Goal: Task Accomplishment & Management: Use online tool/utility

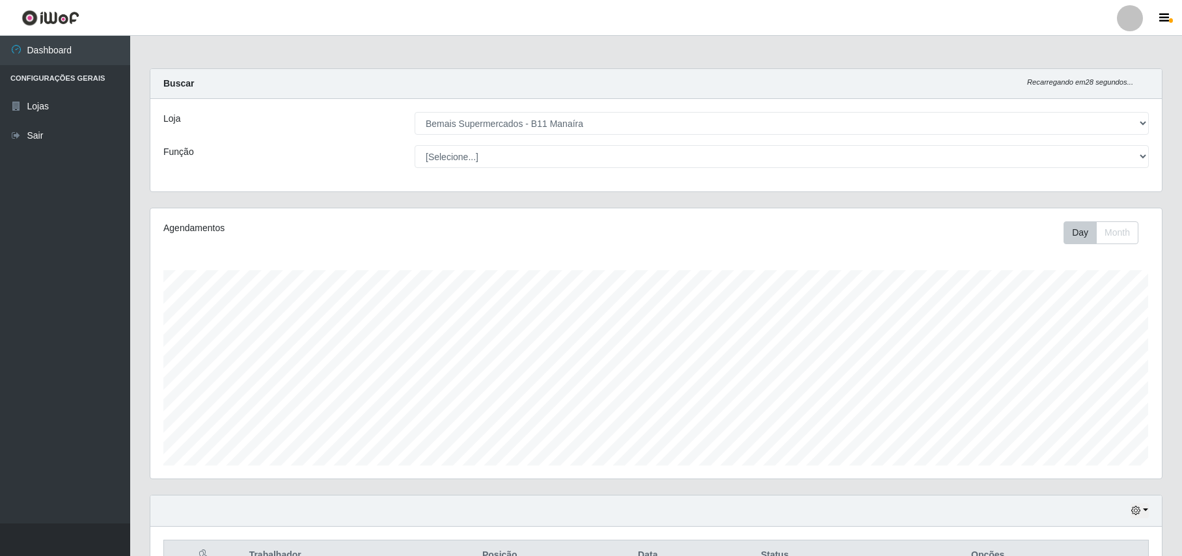
select select "409"
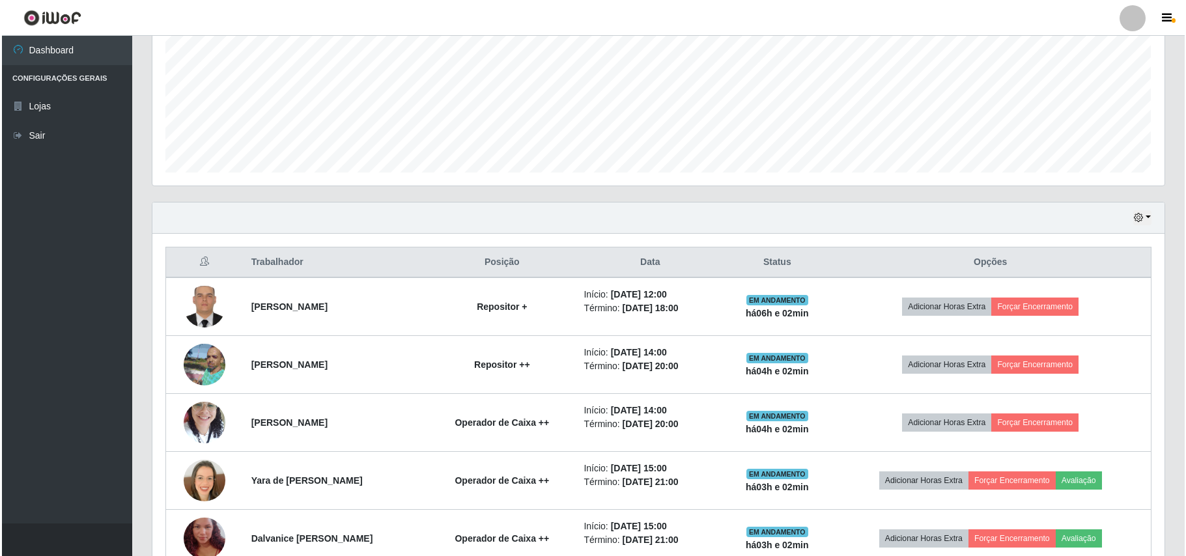
scroll to position [370, 0]
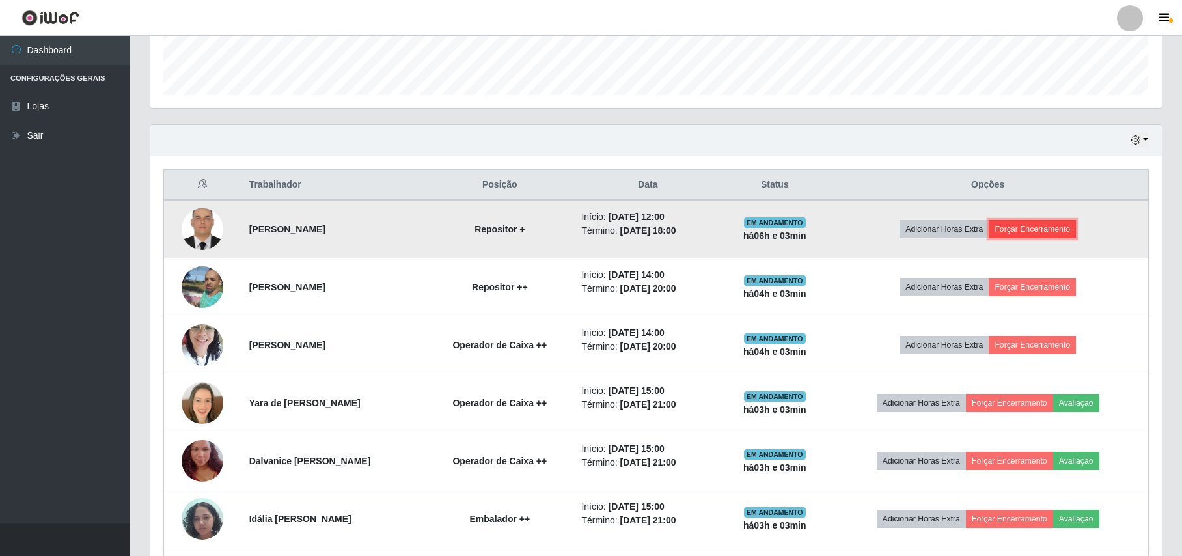
click at [1035, 235] on button "Forçar Encerramento" at bounding box center [1032, 229] width 87 height 18
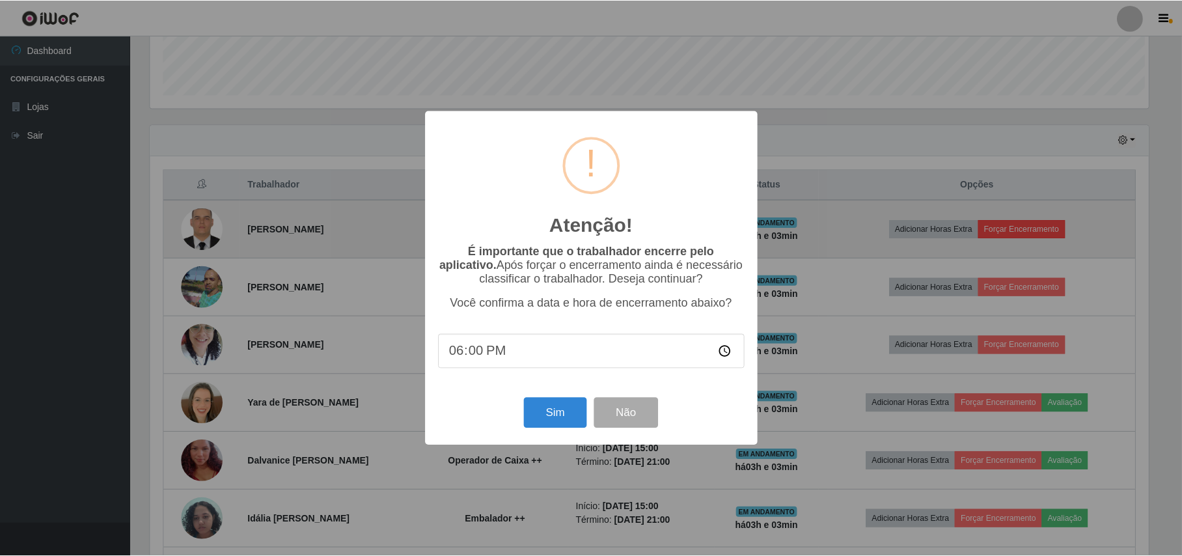
scroll to position [271, 1001]
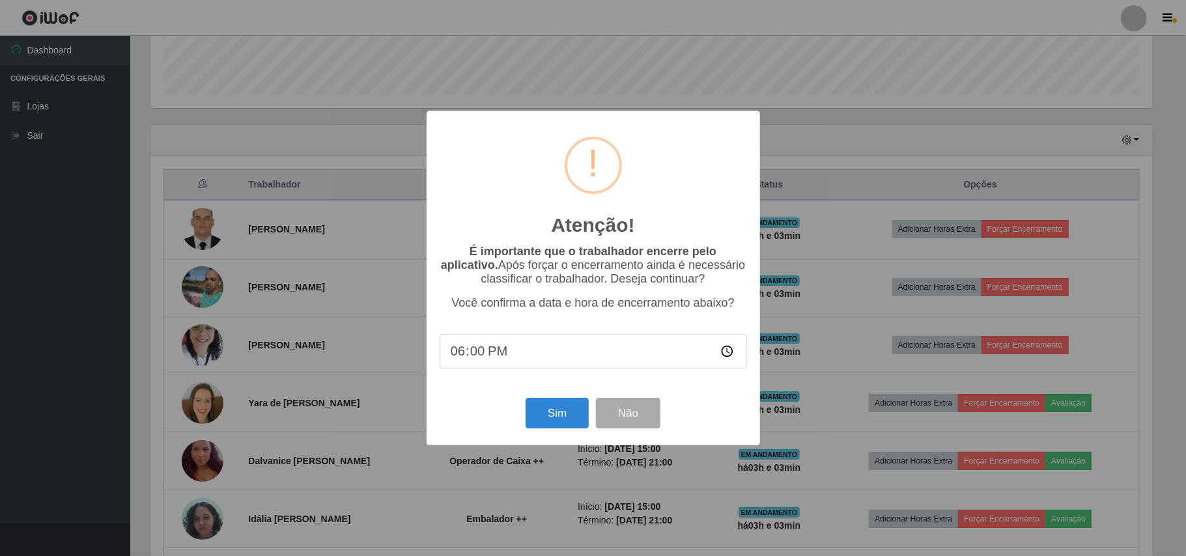
click at [393, 310] on div "Atenção! × É importante que o trabalhador encerre pelo aplicativo. Após forçar …" at bounding box center [593, 278] width 1186 height 556
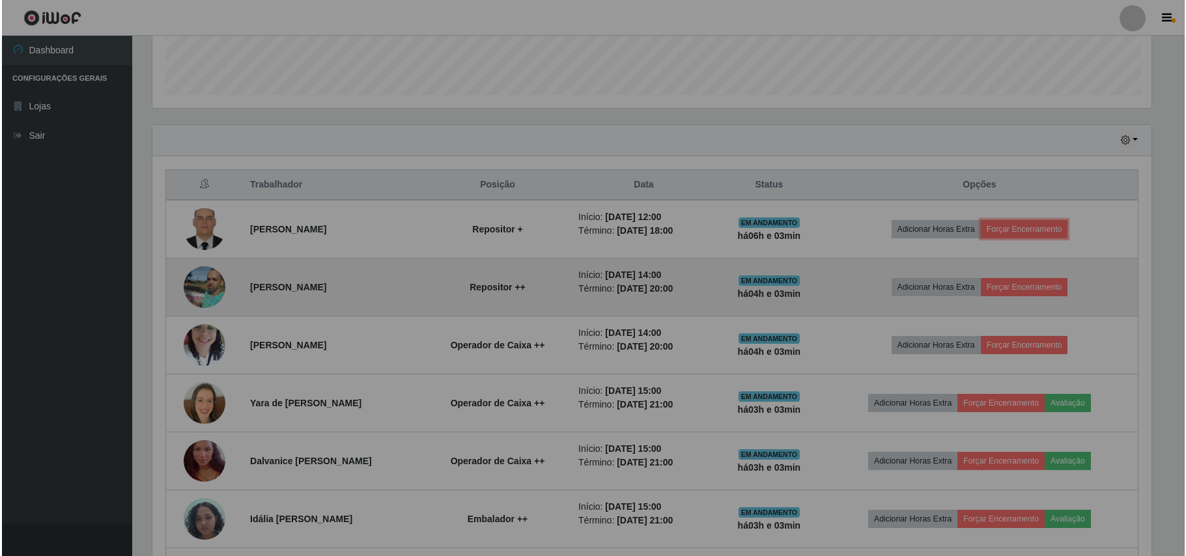
scroll to position [271, 1011]
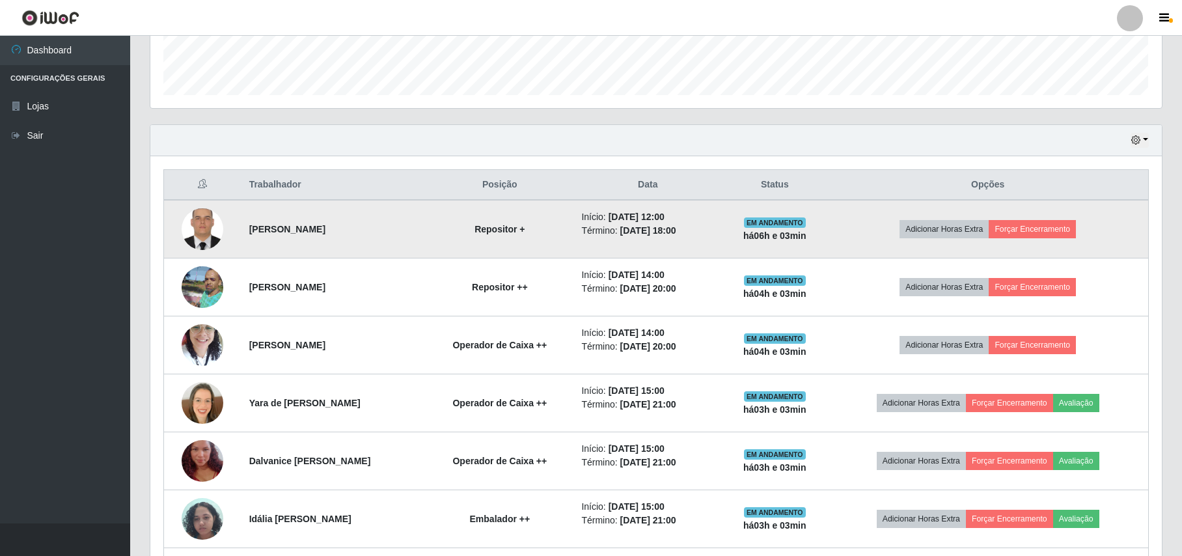
click at [188, 240] on img at bounding box center [203, 229] width 42 height 55
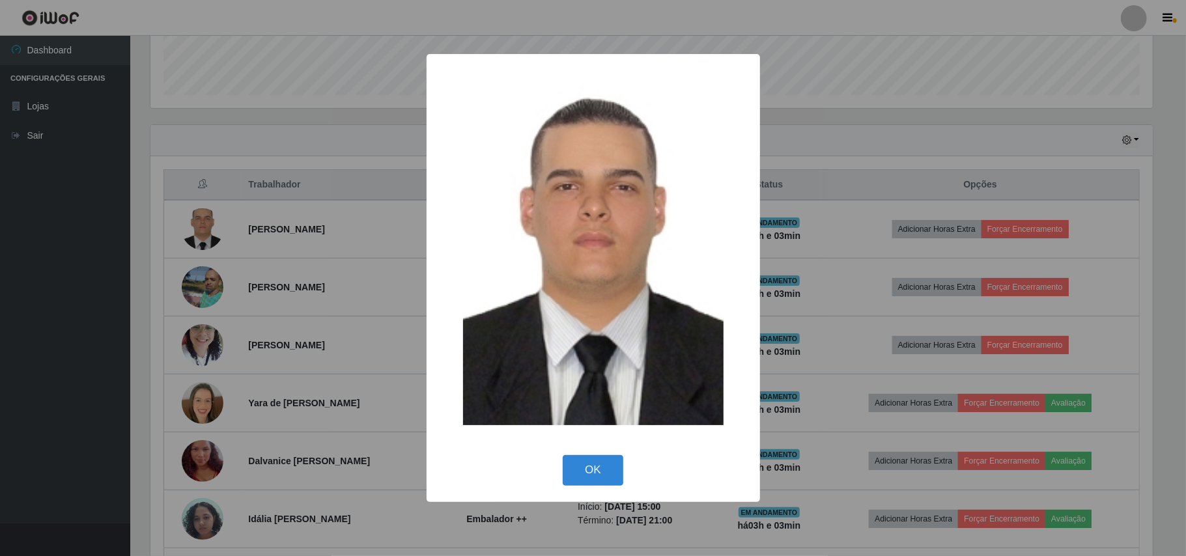
click at [151, 145] on div "× OK Cancel" at bounding box center [593, 278] width 1186 height 556
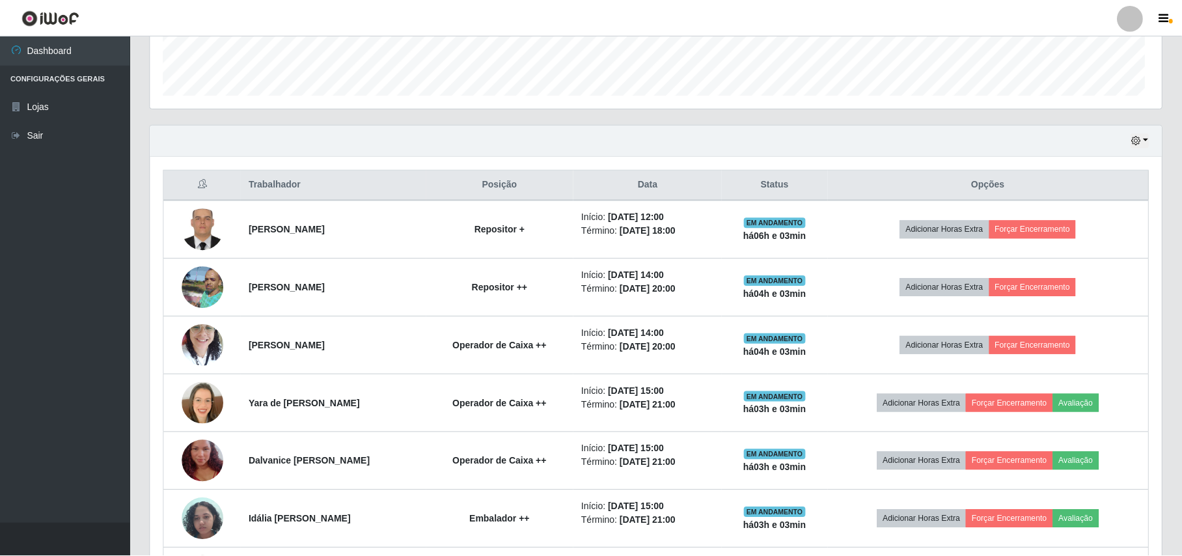
scroll to position [271, 1011]
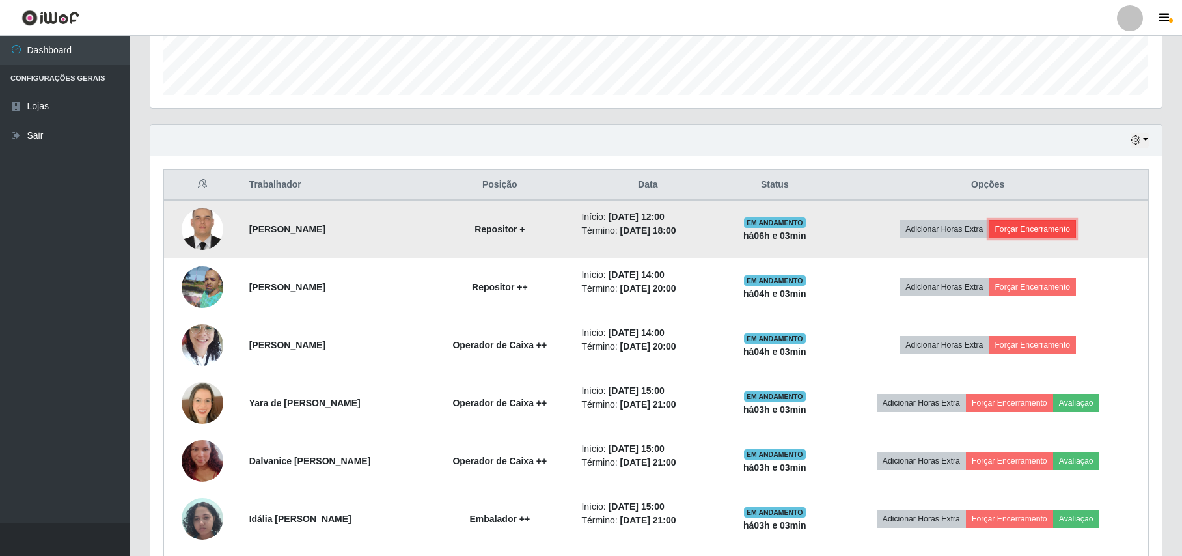
click at [1012, 236] on button "Forçar Encerramento" at bounding box center [1032, 229] width 87 height 18
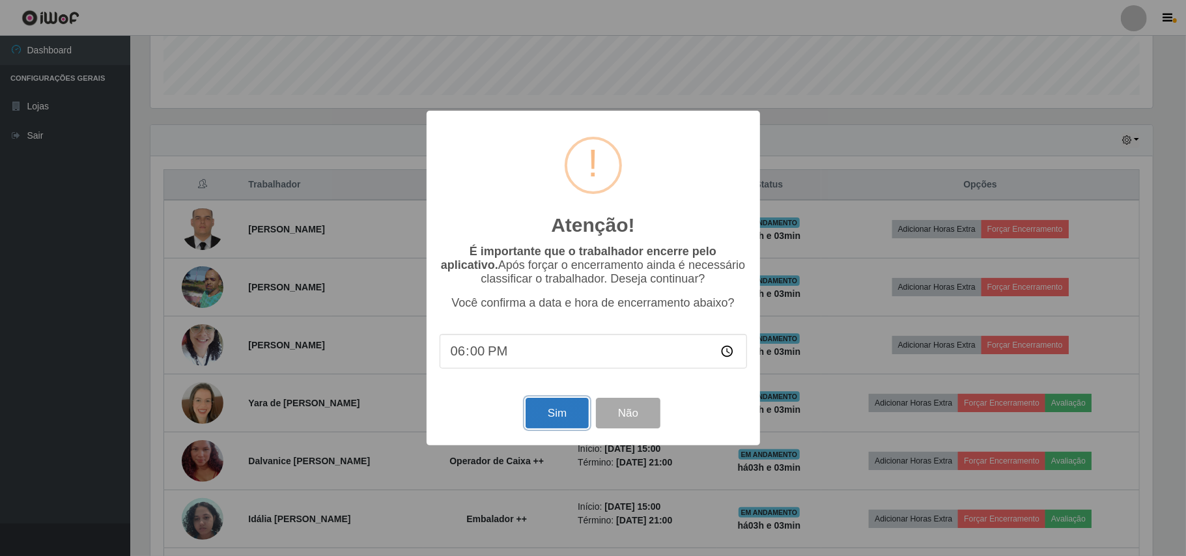
click at [558, 410] on button "Sim" at bounding box center [556, 413] width 63 height 31
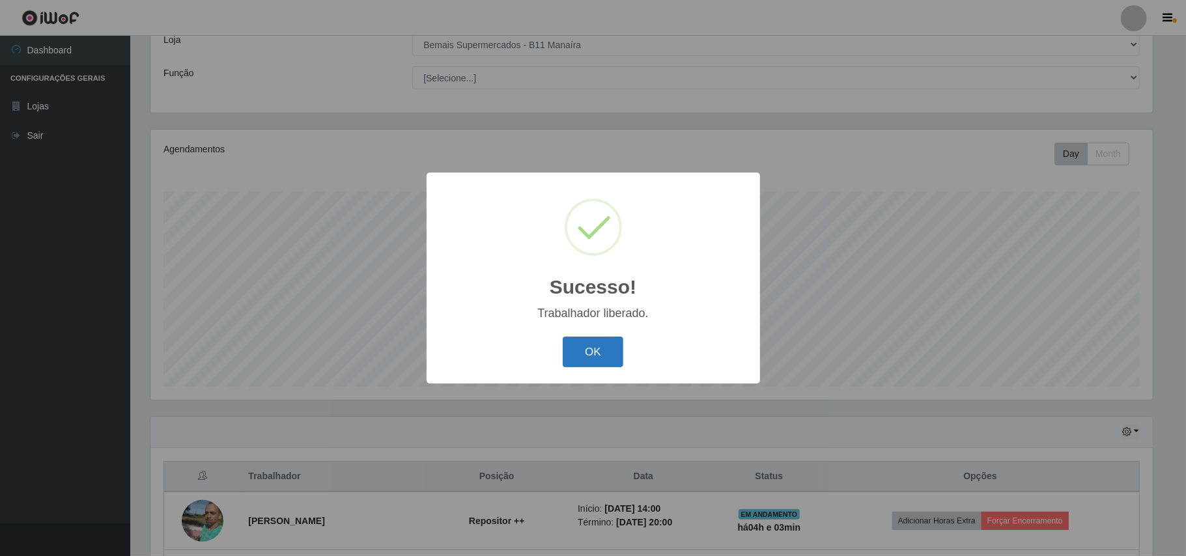
click at [585, 358] on button "OK" at bounding box center [593, 352] width 61 height 31
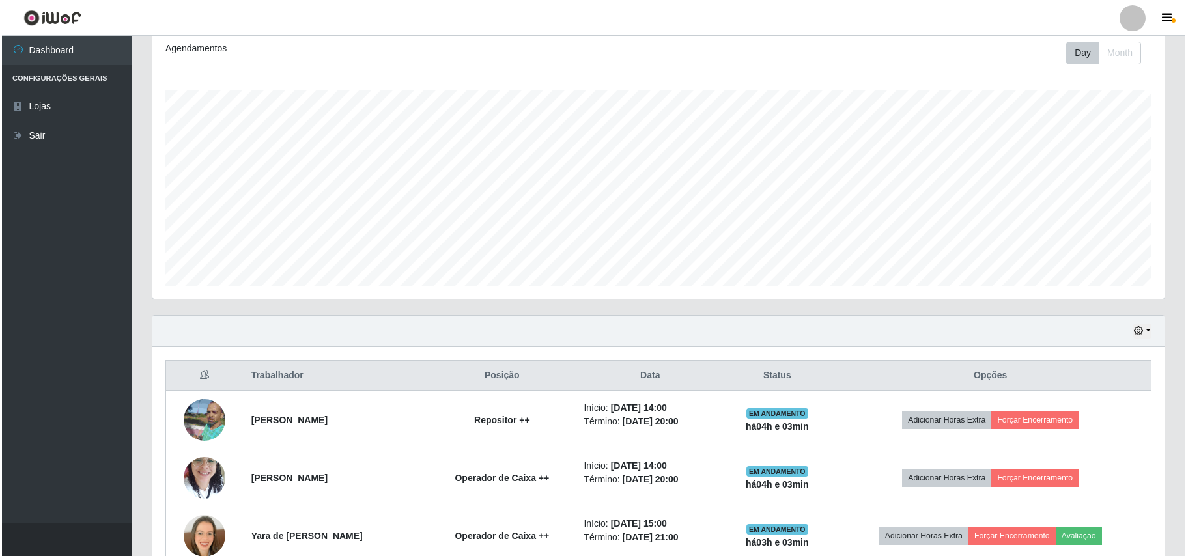
scroll to position [339, 0]
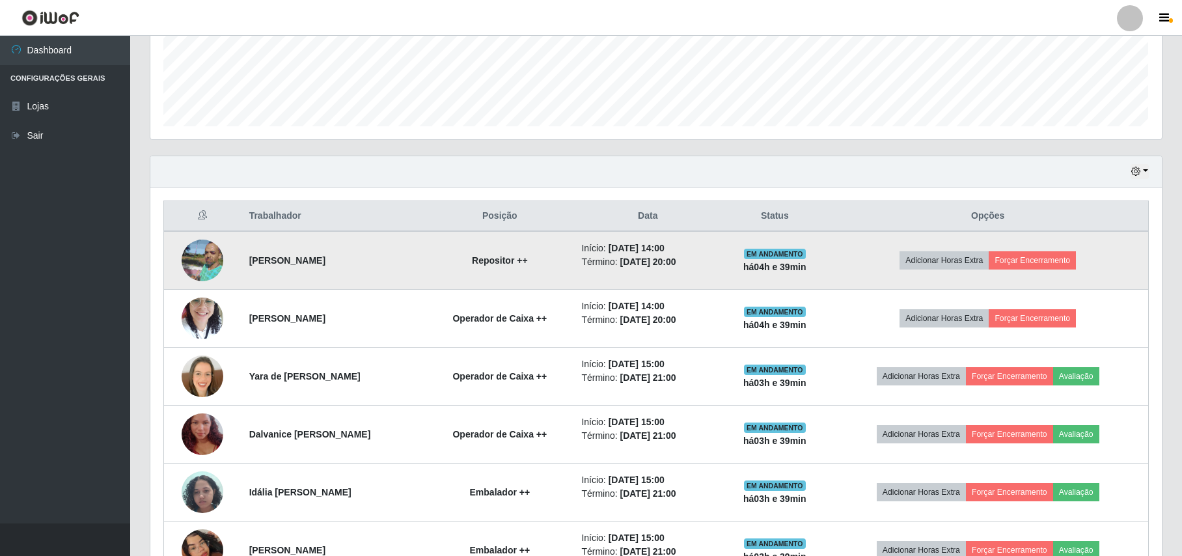
click at [208, 261] on img at bounding box center [203, 260] width 42 height 56
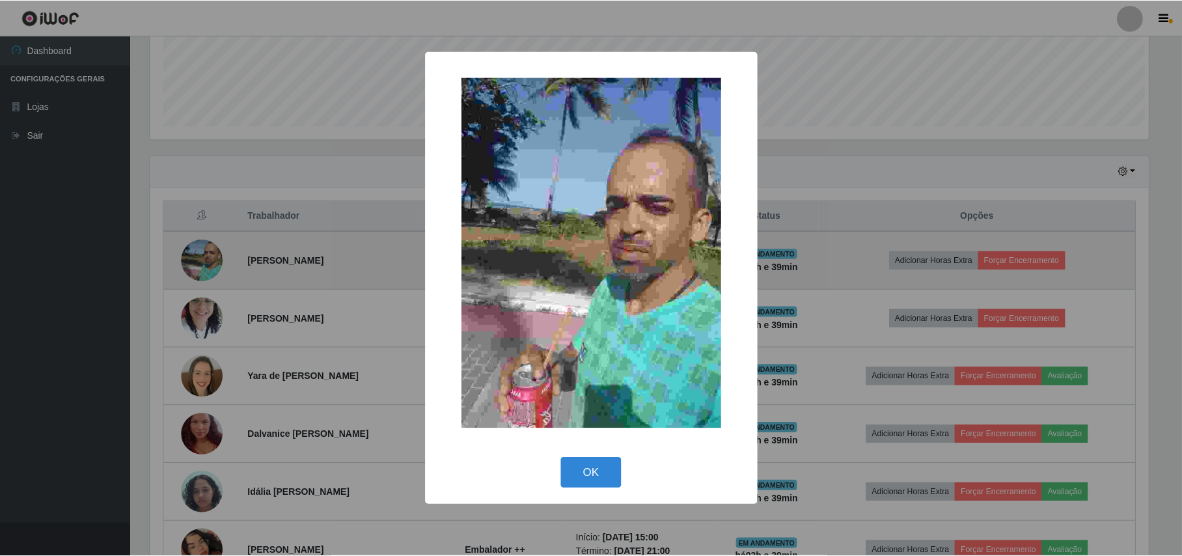
scroll to position [271, 1001]
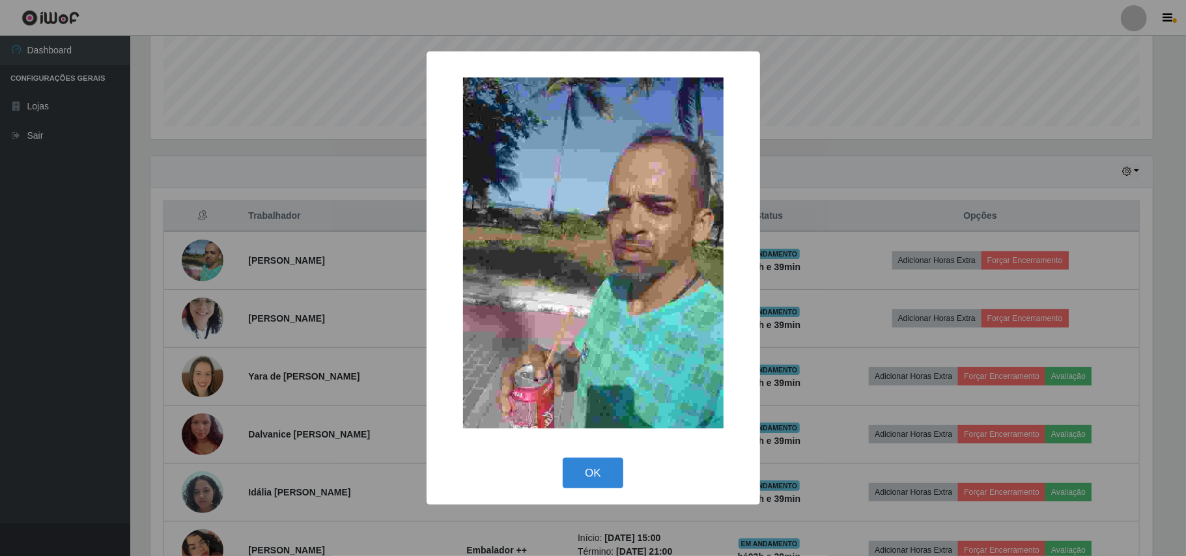
click at [206, 165] on div "× OK Cancel" at bounding box center [593, 278] width 1186 height 556
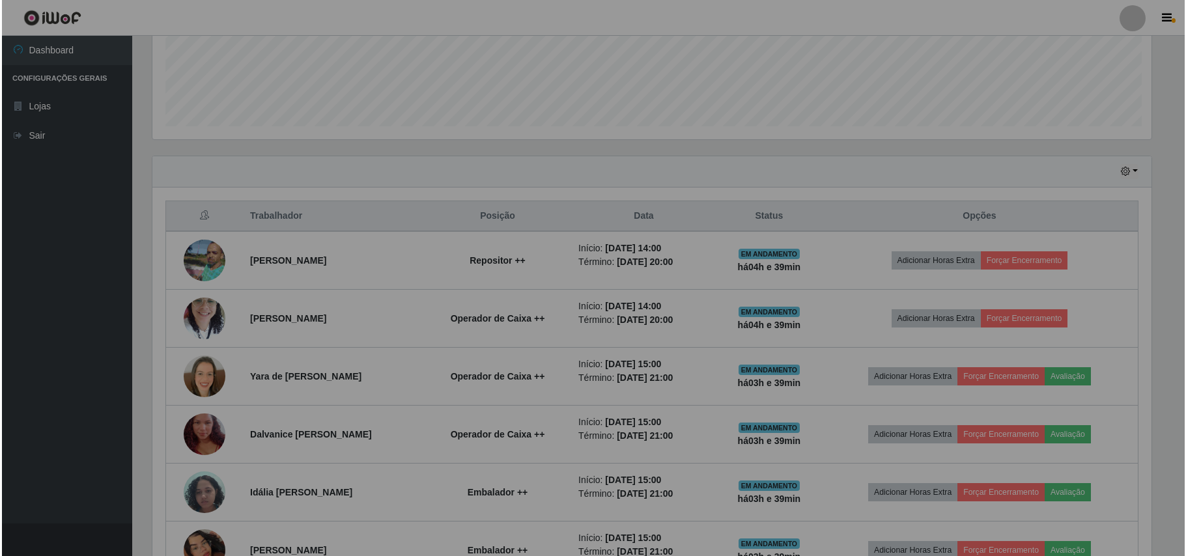
scroll to position [271, 1011]
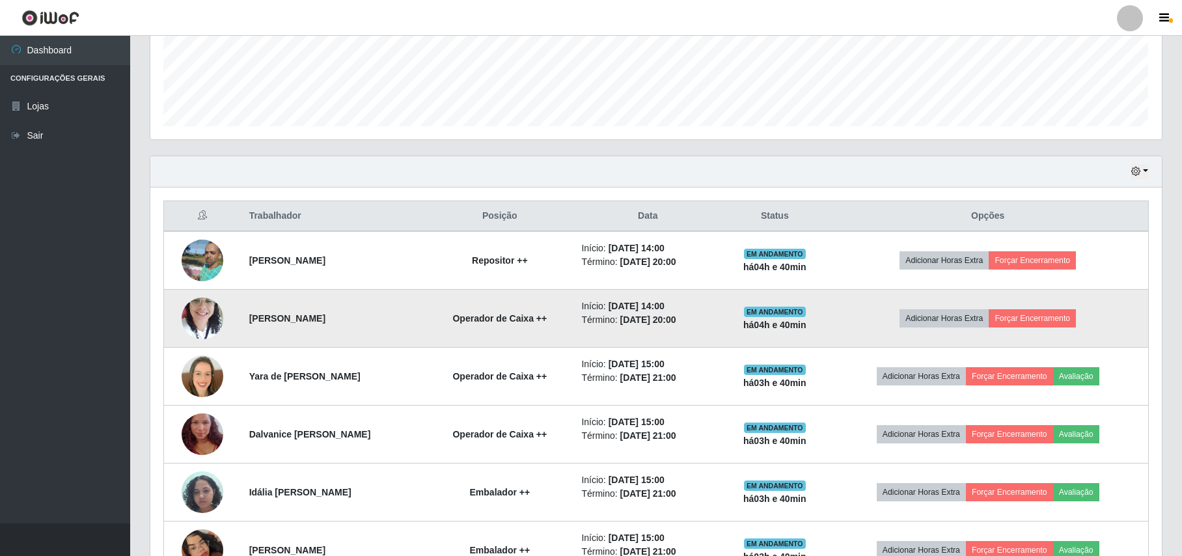
click at [202, 339] on img at bounding box center [203, 317] width 42 height 55
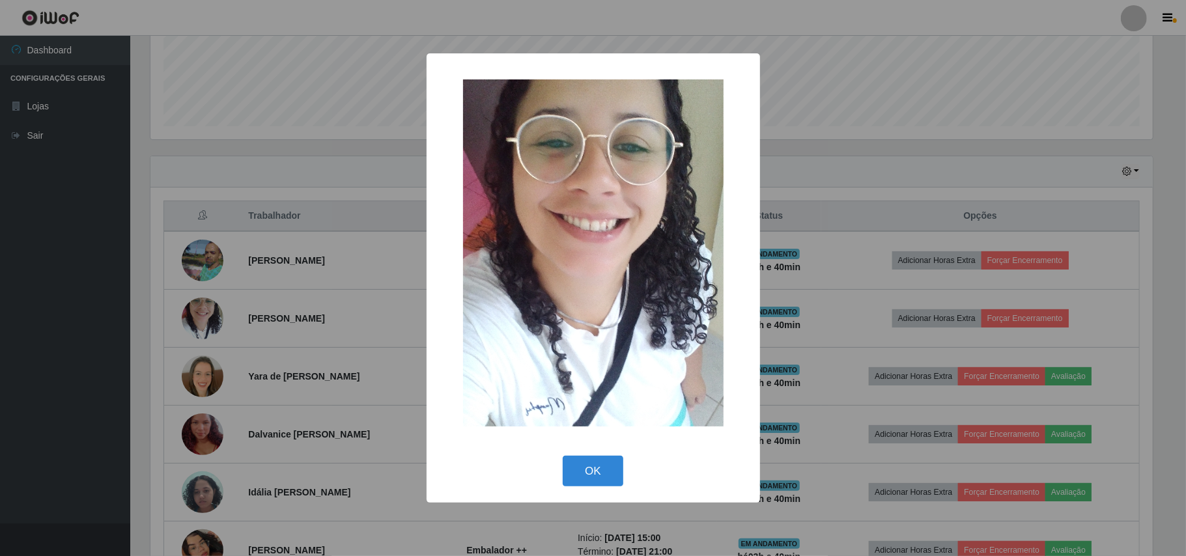
click at [190, 167] on div "× OK Cancel" at bounding box center [593, 278] width 1186 height 556
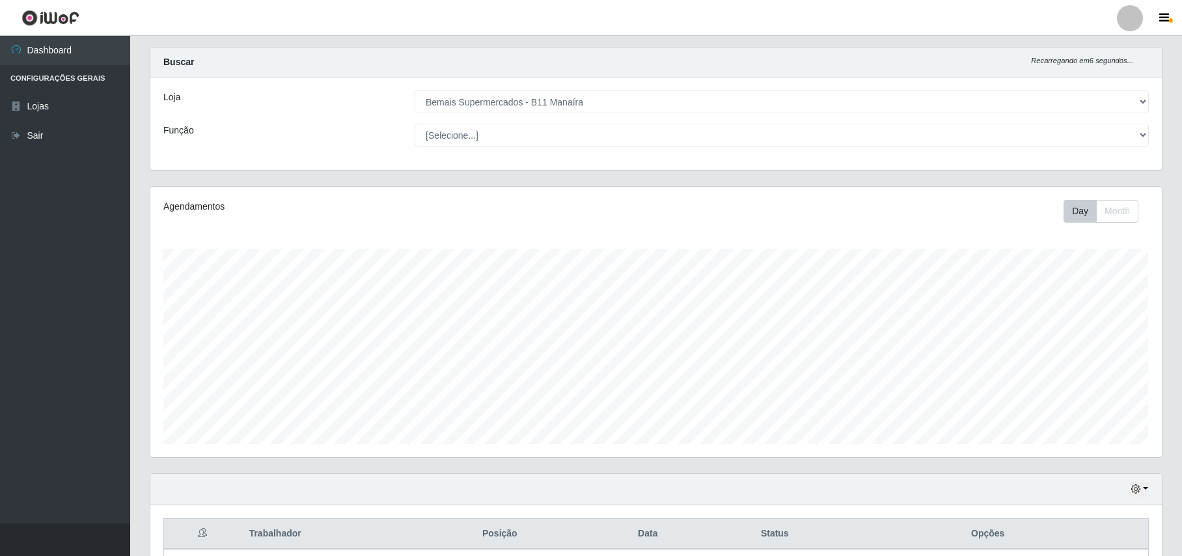
scroll to position [0, 0]
